Goal: Navigation & Orientation: Find specific page/section

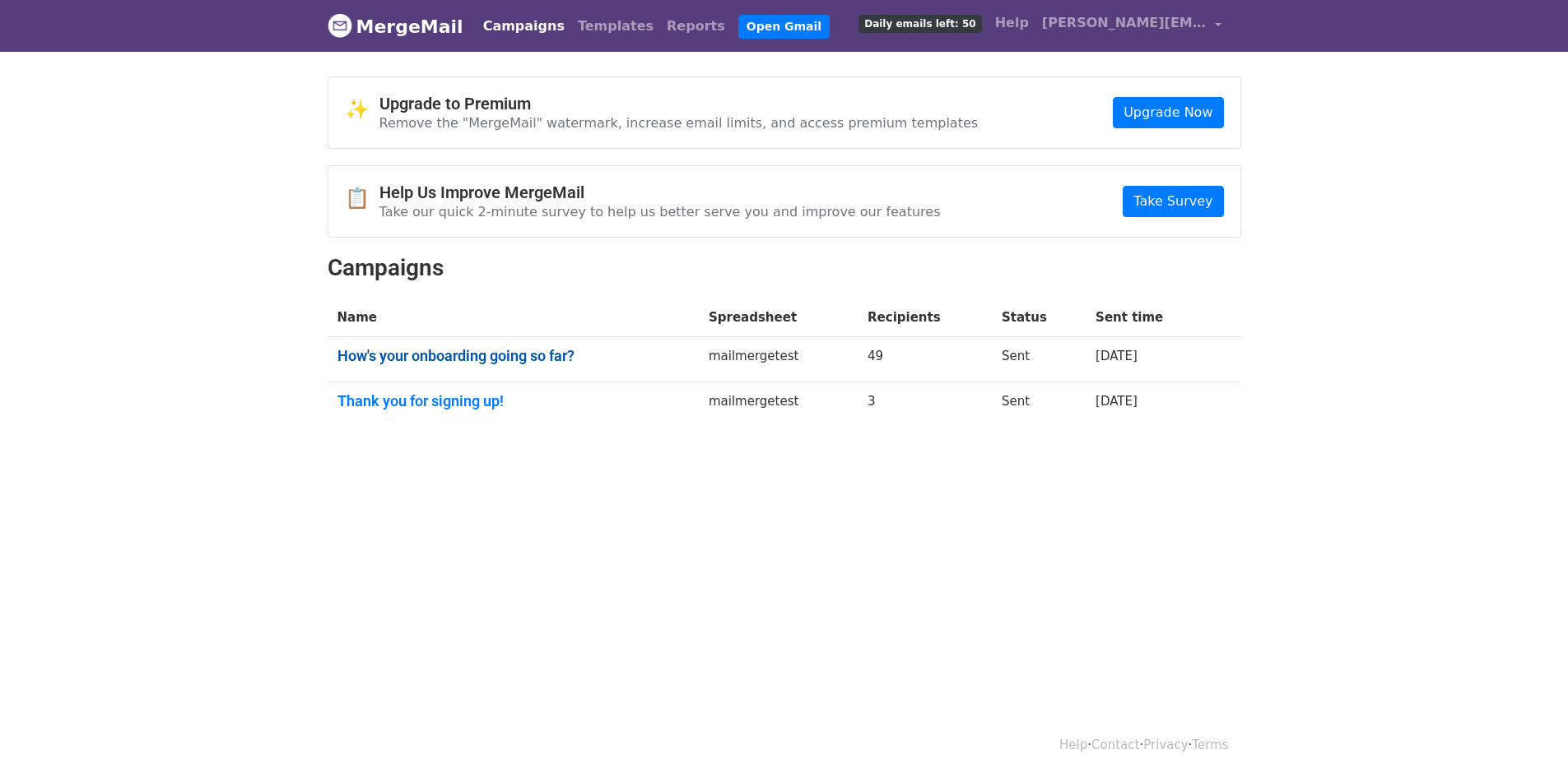
click at [534, 352] on link "How's your onboarding going so far?" at bounding box center [513, 356] width 352 height 18
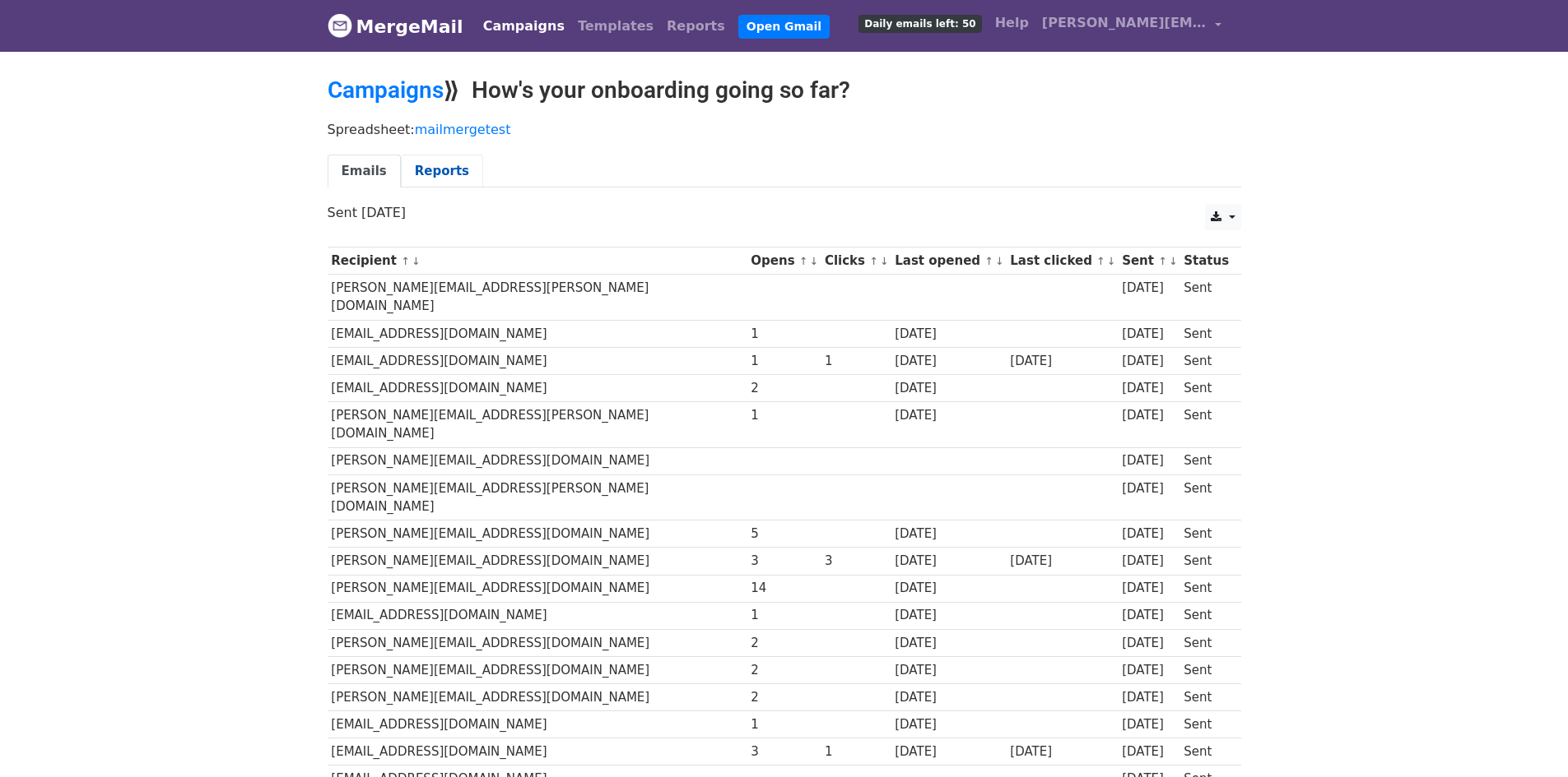
click at [428, 158] on link "Reports" at bounding box center [442, 172] width 82 height 34
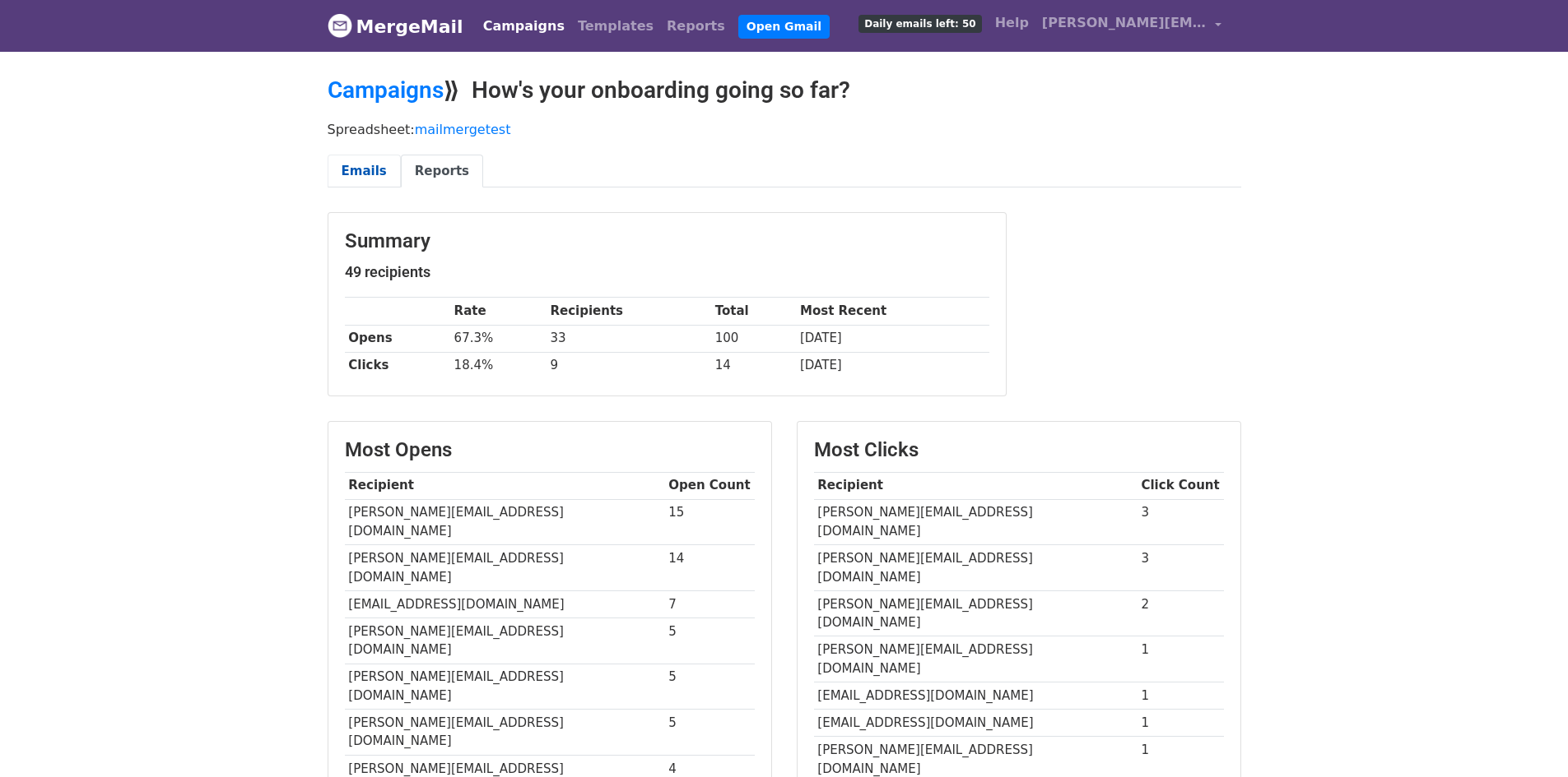
click at [361, 175] on link "Emails" at bounding box center [364, 172] width 73 height 34
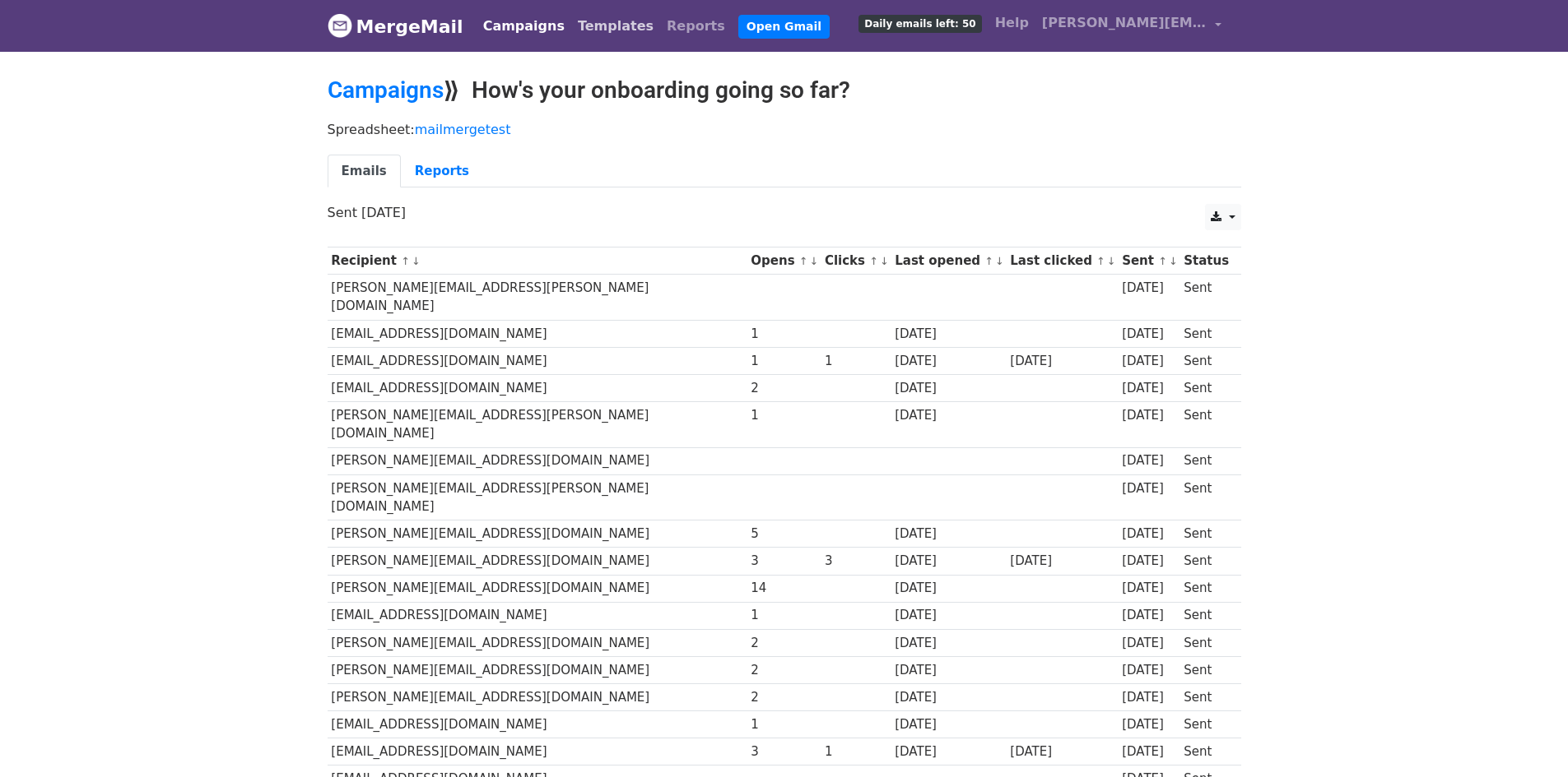
click at [576, 30] on link "Templates" at bounding box center [615, 26] width 89 height 33
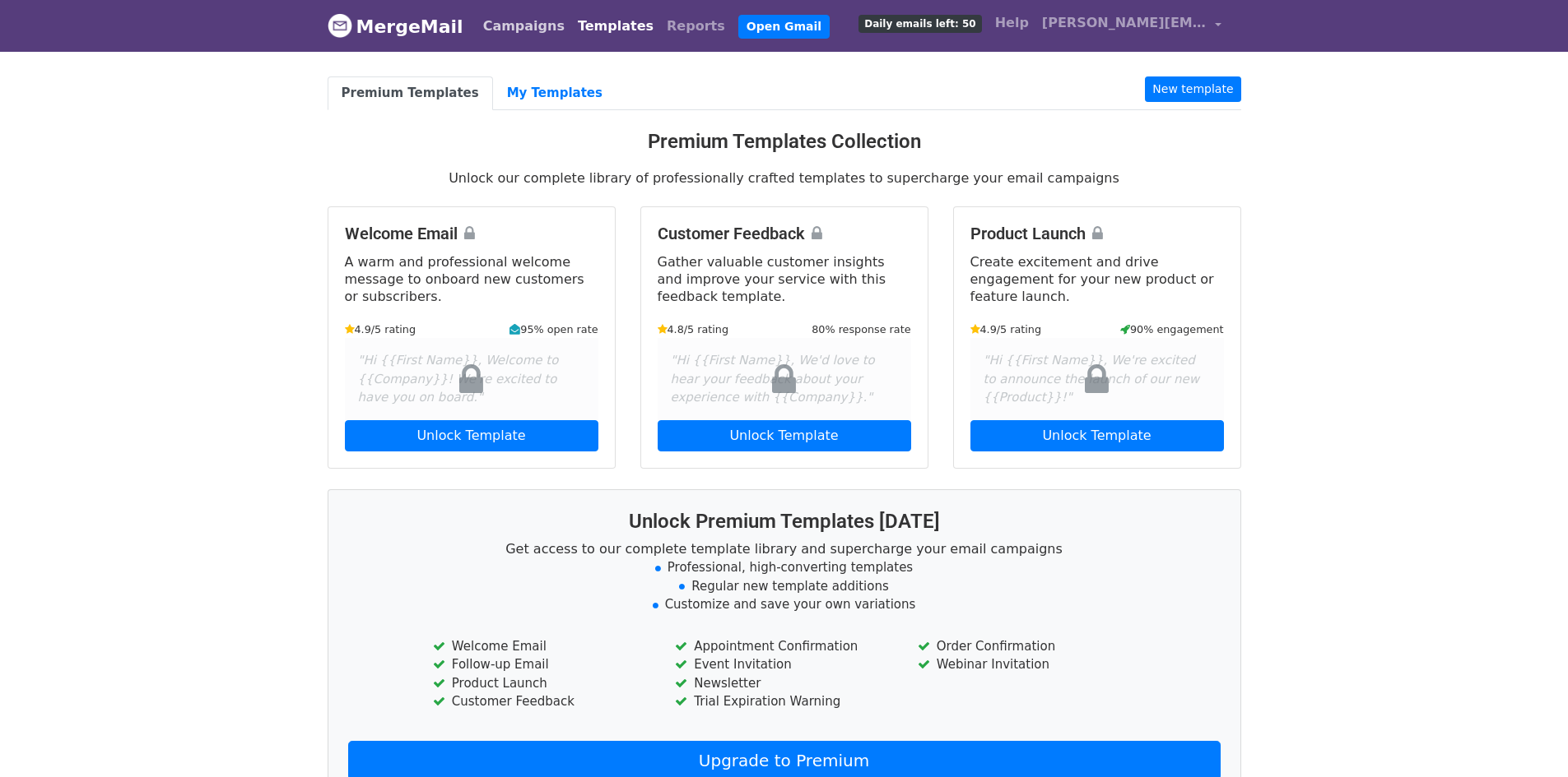
click at [517, 35] on link "Campaigns" at bounding box center [524, 26] width 94 height 33
